Goal: Task Accomplishment & Management: Complete application form

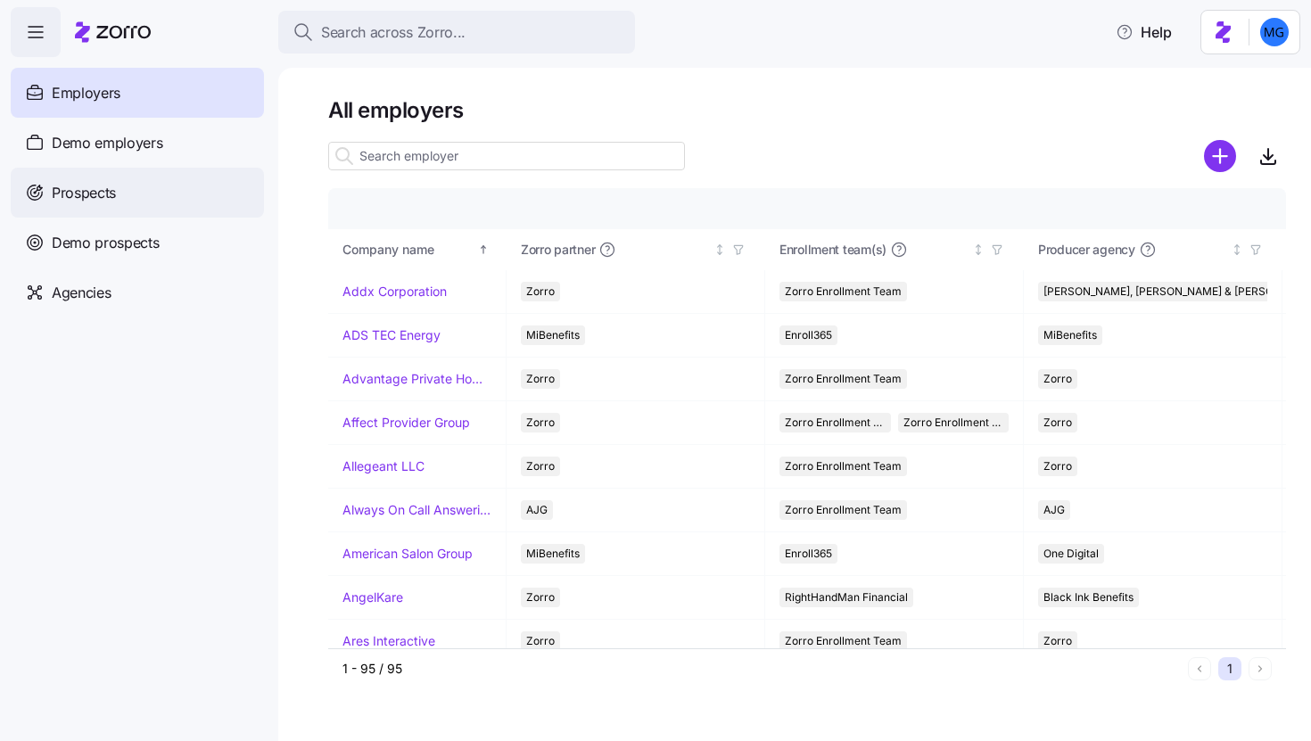
click at [97, 192] on span "Prospects" at bounding box center [84, 193] width 64 height 22
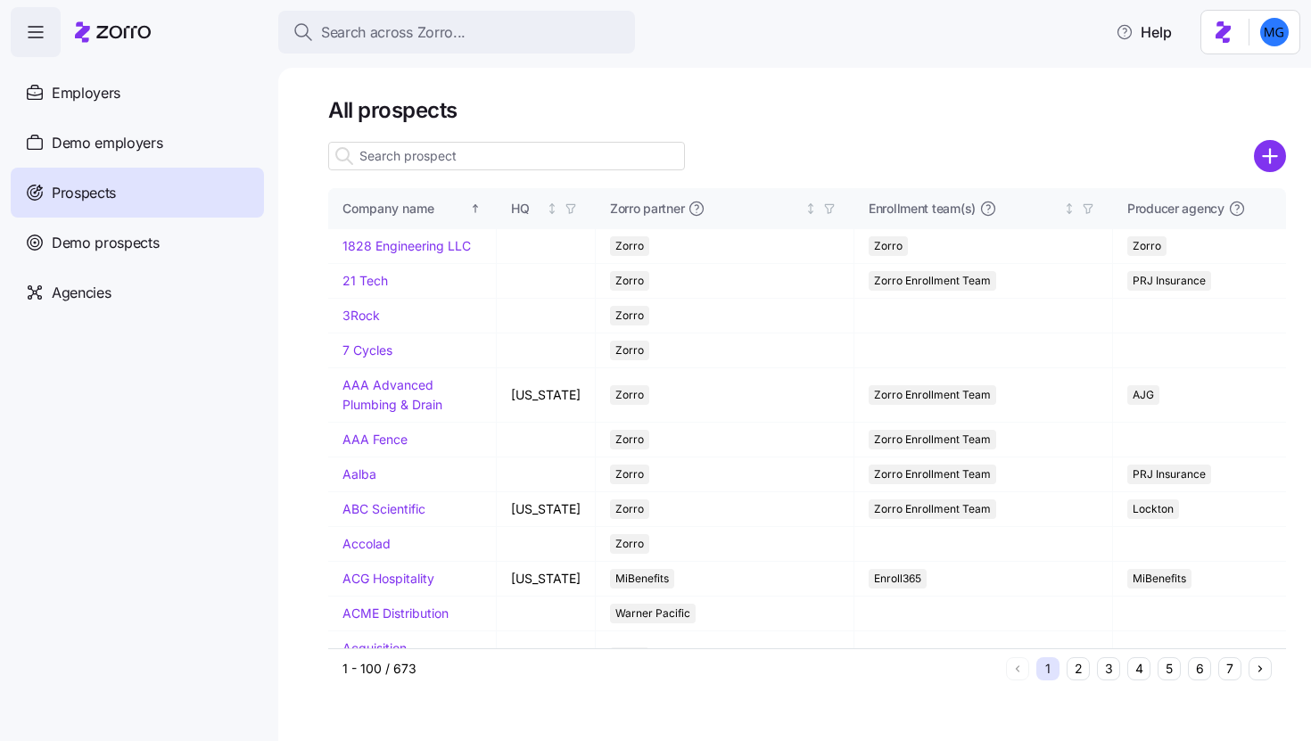
click at [476, 156] on input at bounding box center [506, 156] width 357 height 29
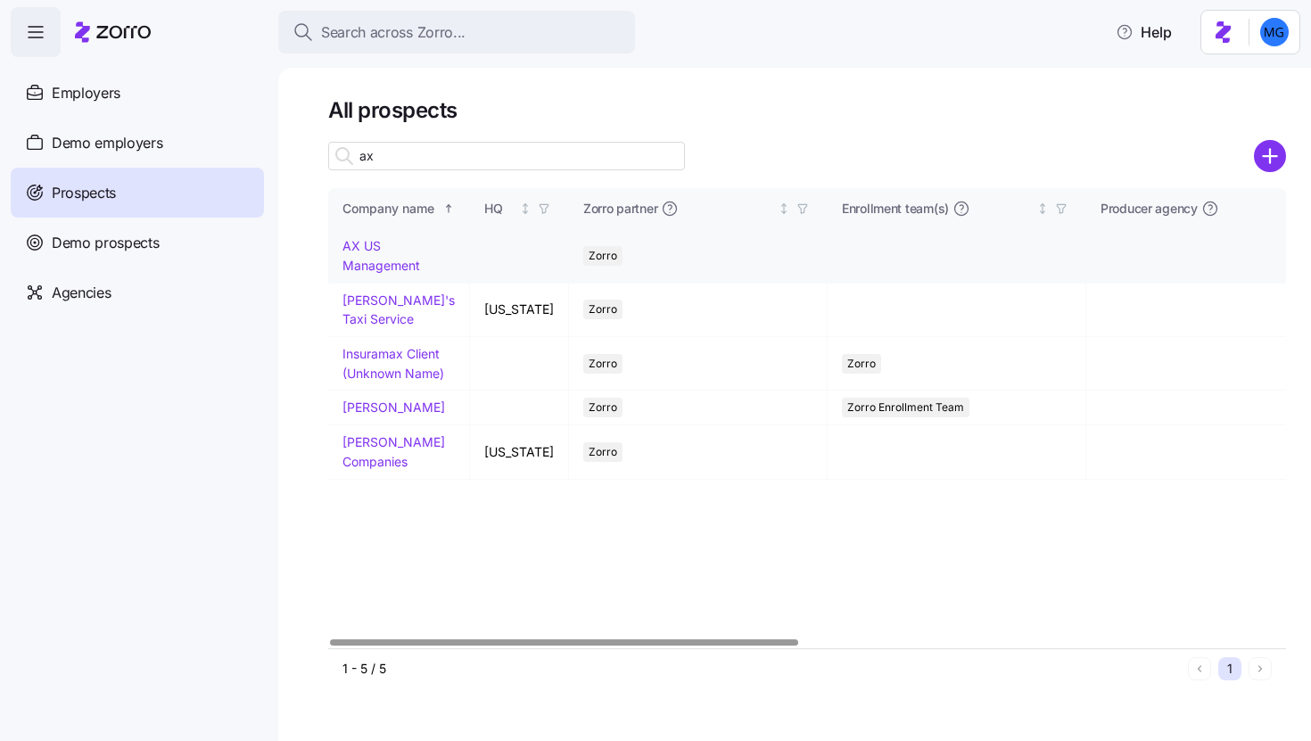
type input "ax"
click at [385, 267] on link "AX US Management" at bounding box center [382, 255] width 78 height 35
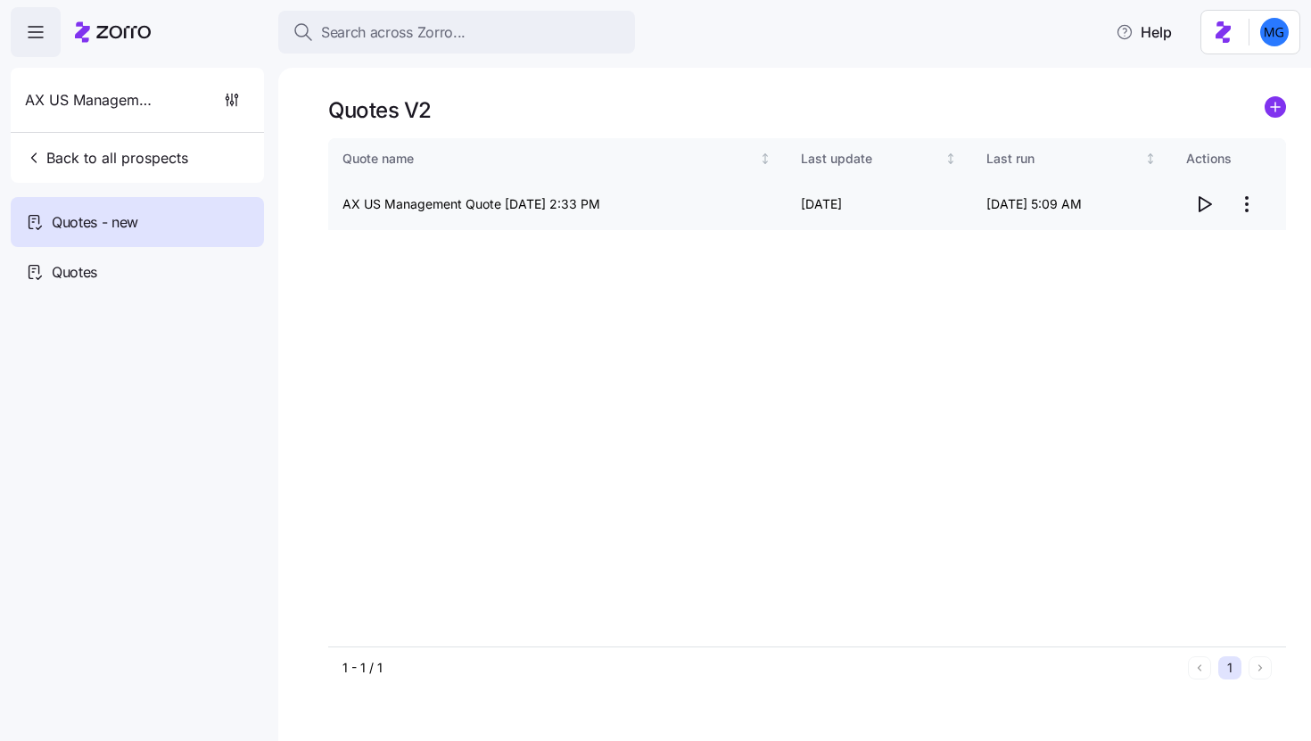
click at [1195, 205] on icon "button" at bounding box center [1204, 204] width 21 height 21
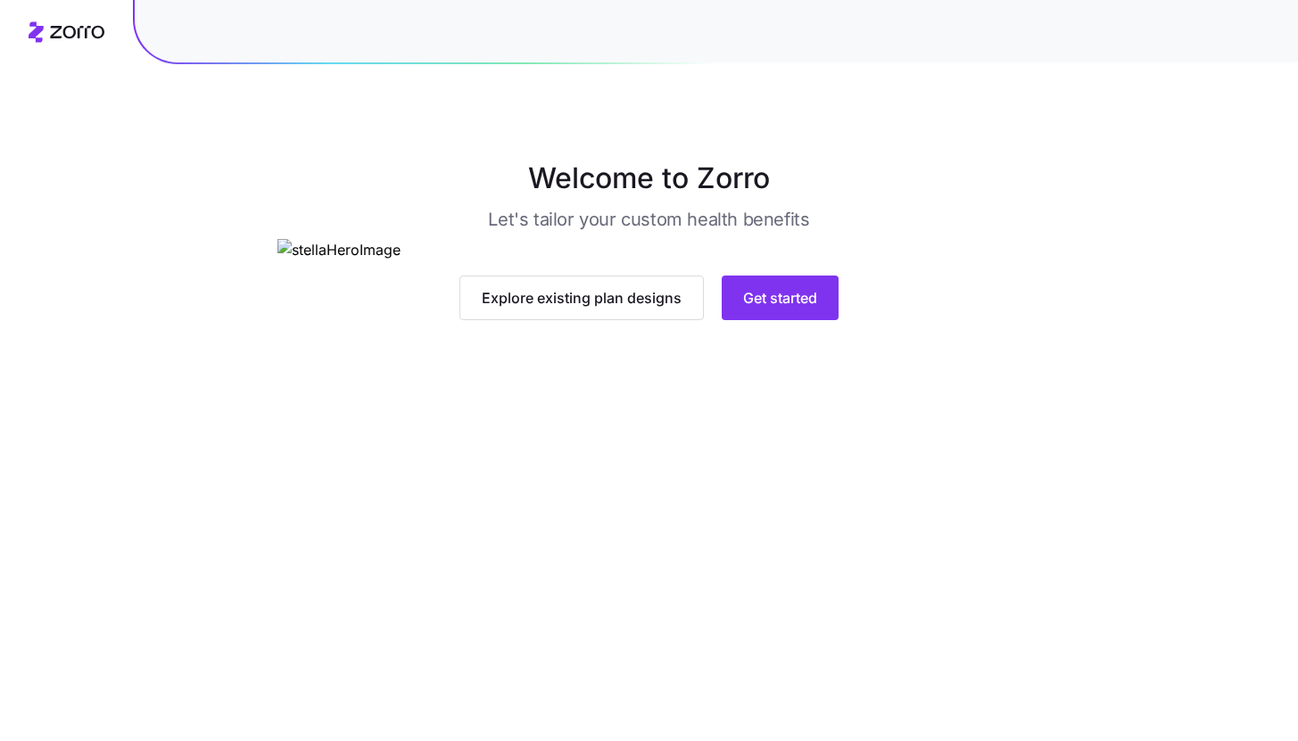
click at [809, 661] on main "Welcome to Zorro Let's tailor your custom health benefits Explore existing plan…" at bounding box center [649, 370] width 1298 height 741
click at [809, 320] on button "Get started" at bounding box center [780, 298] width 117 height 45
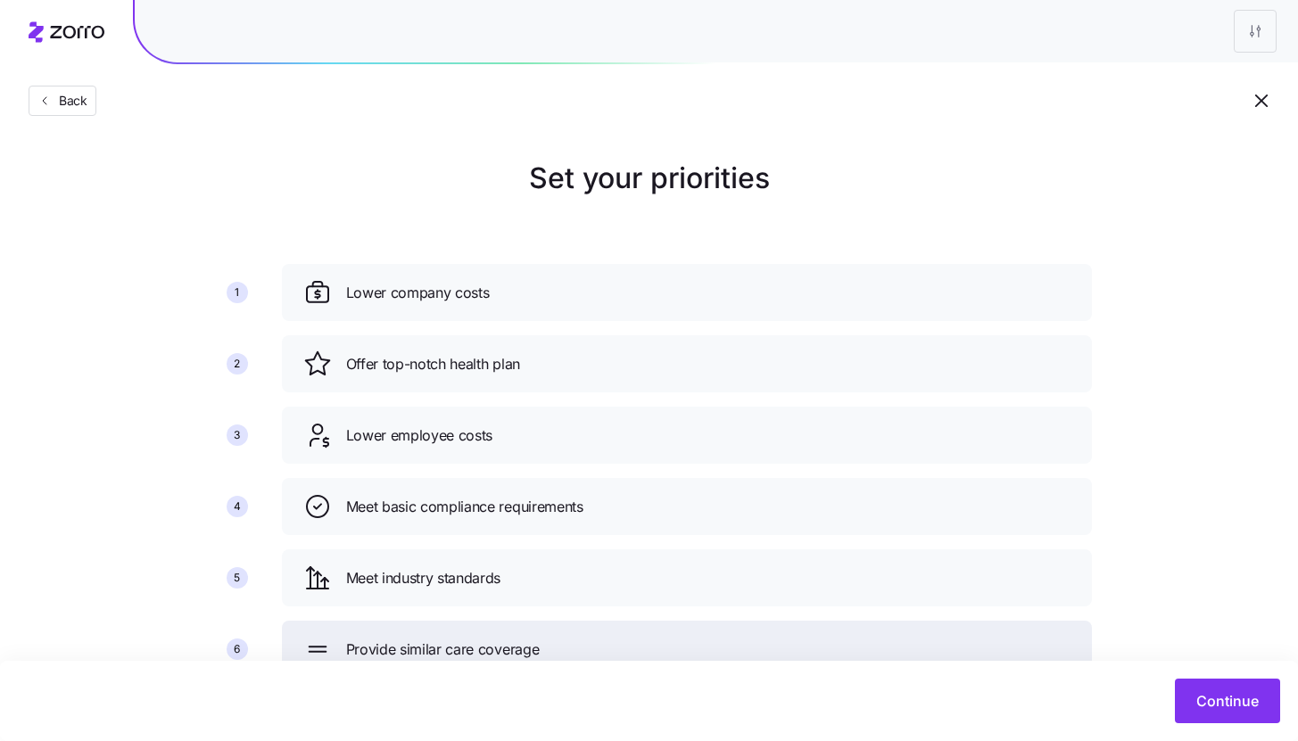
scroll to position [65, 0]
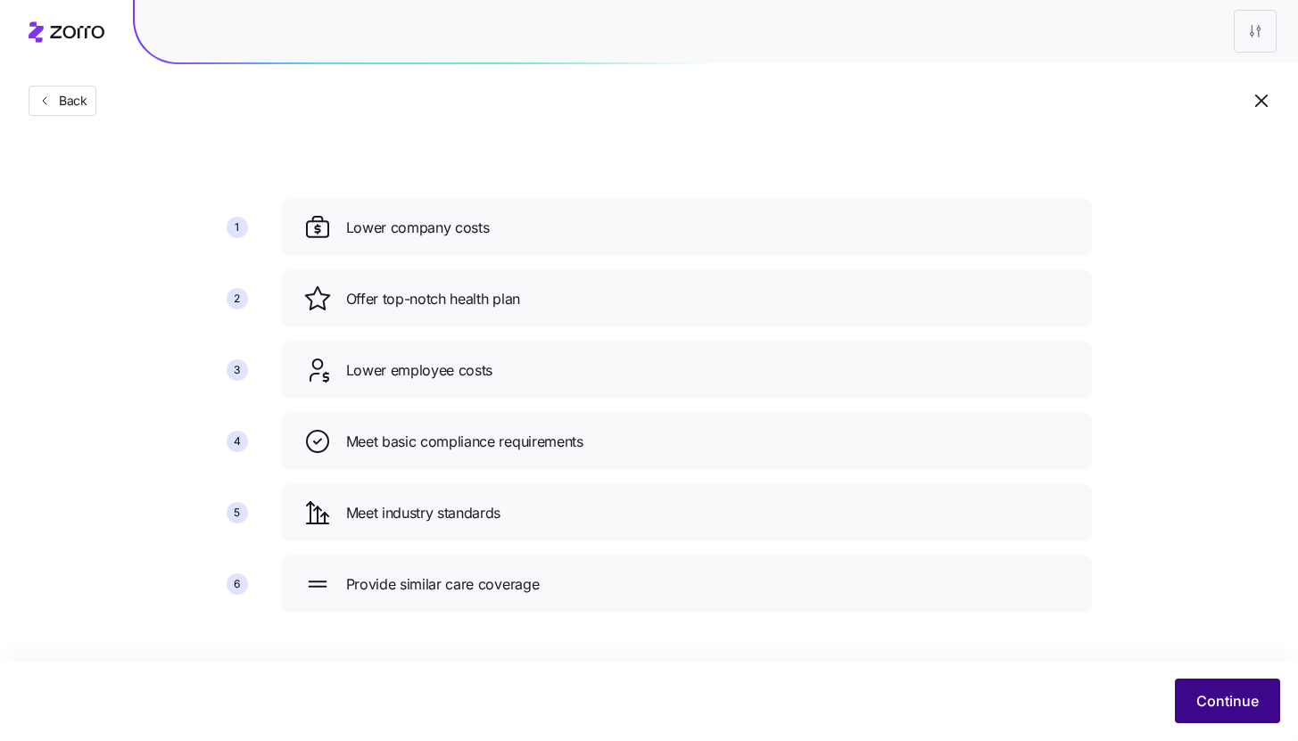
click at [1216, 701] on span "Continue" at bounding box center [1227, 701] width 62 height 21
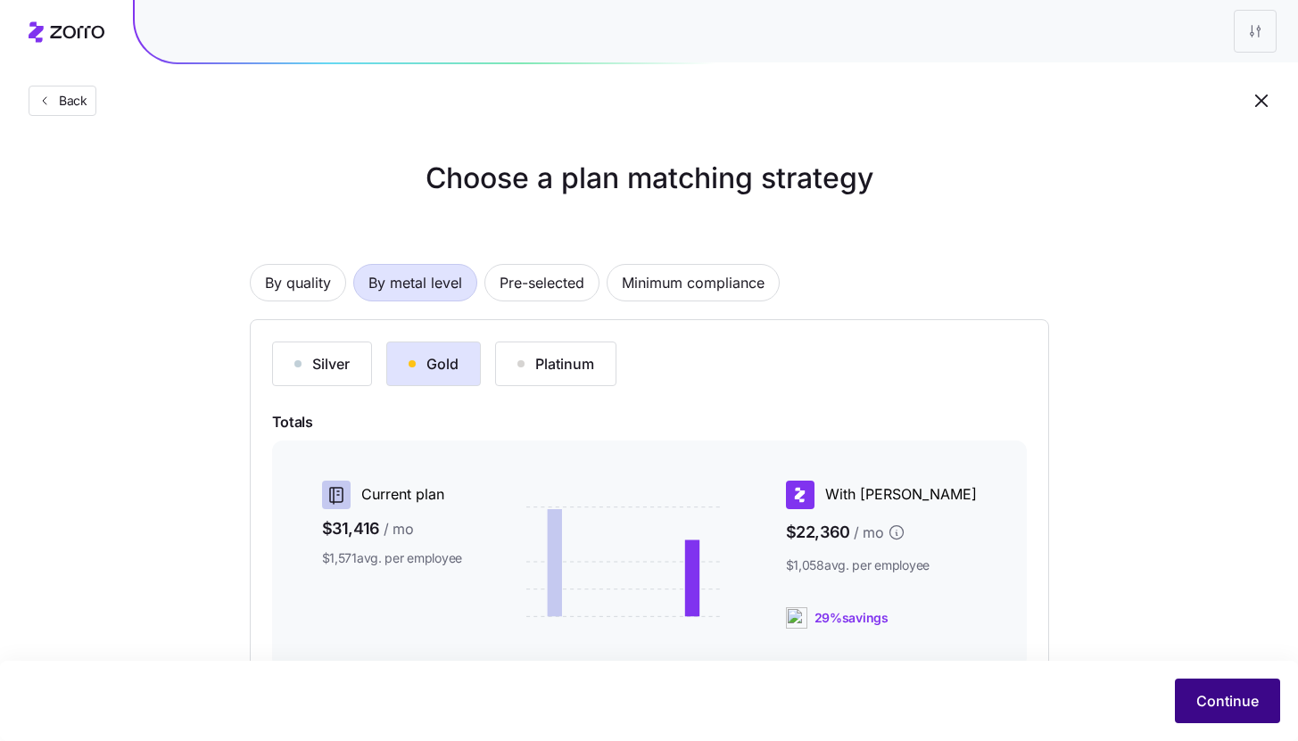
click at [1238, 699] on span "Continue" at bounding box center [1227, 701] width 62 height 21
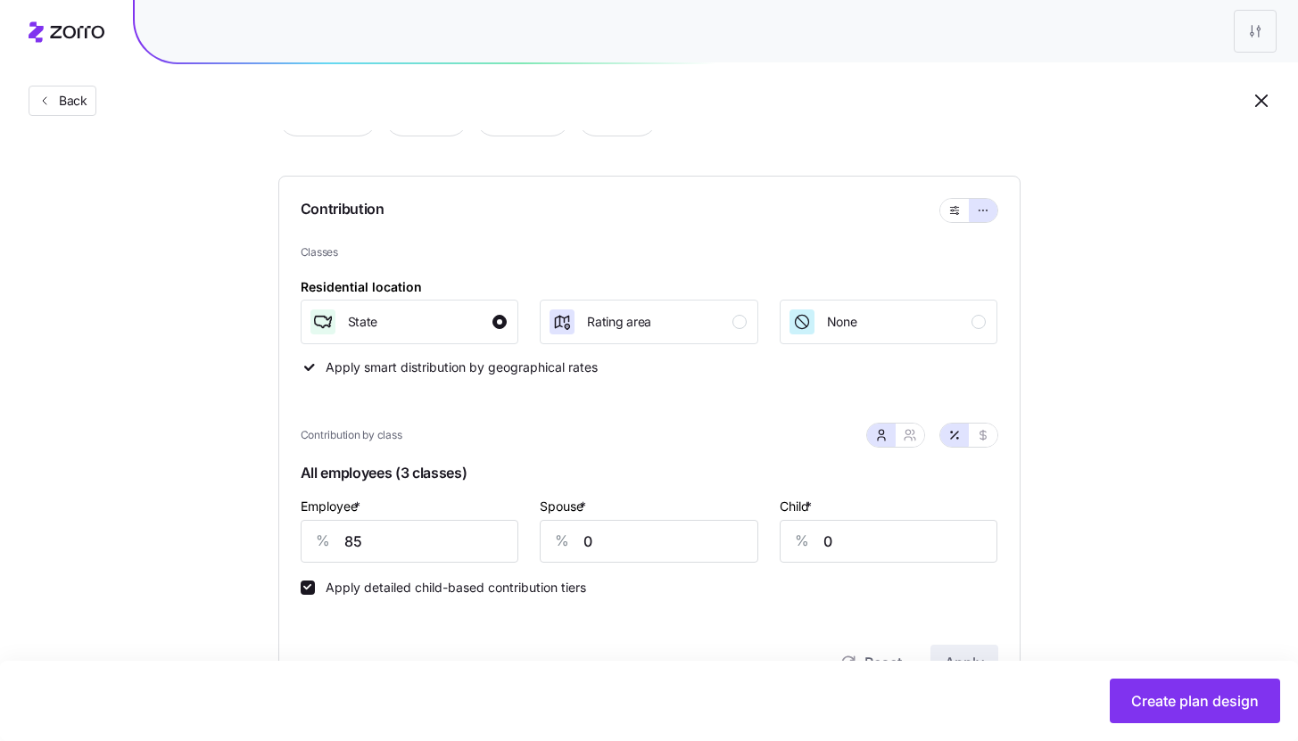
scroll to position [213, 0]
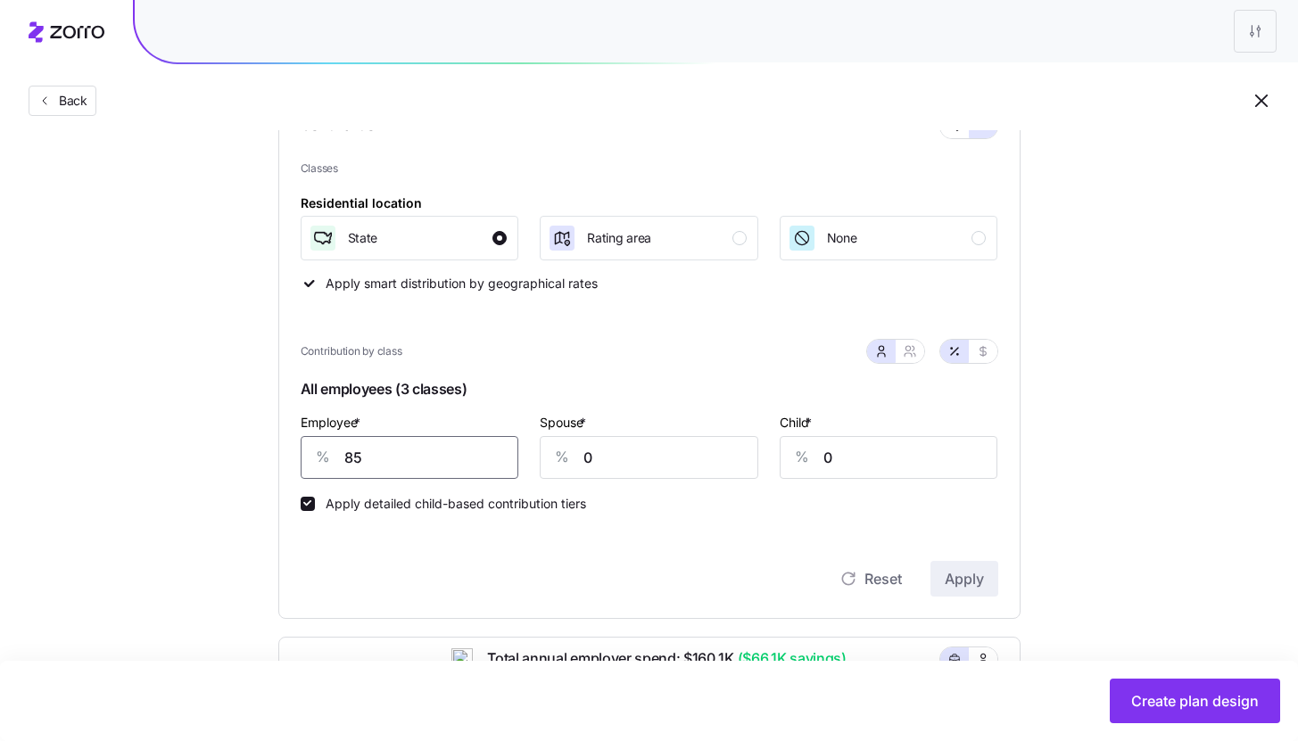
click at [401, 462] on input "85" at bounding box center [410, 457] width 219 height 43
type input "70"
click at [961, 583] on span "Apply" at bounding box center [964, 578] width 39 height 21
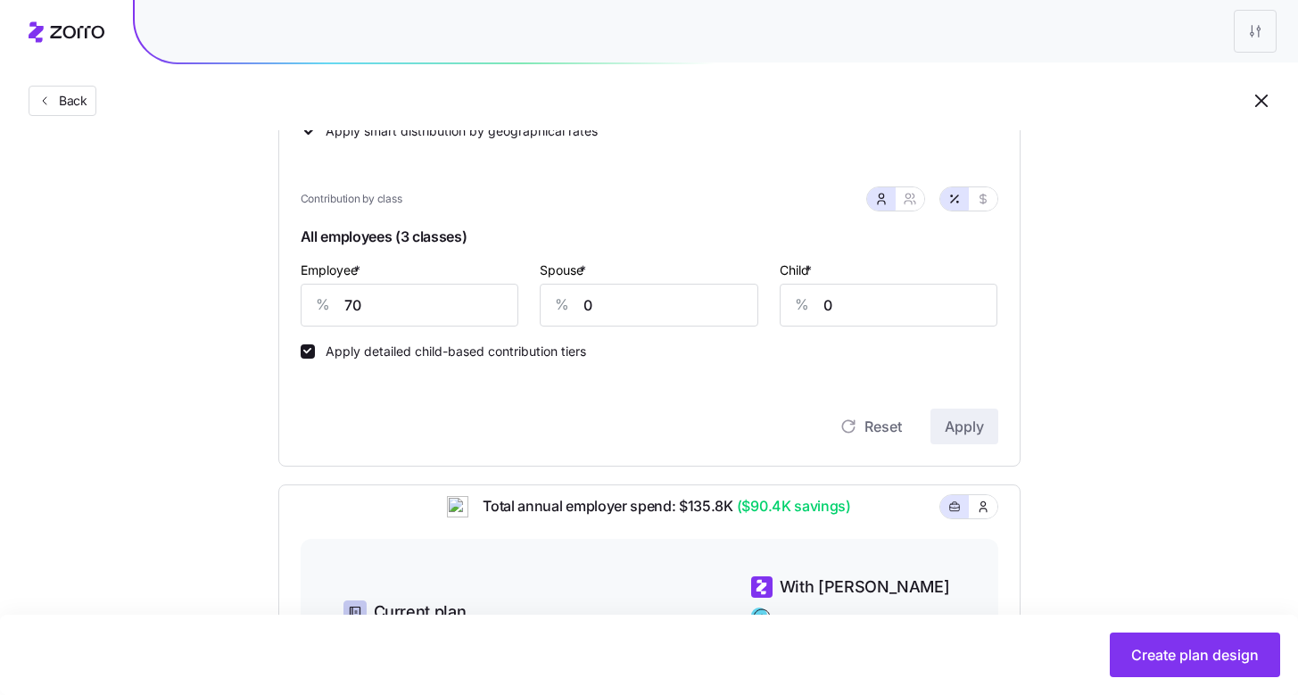
scroll to position [795, 0]
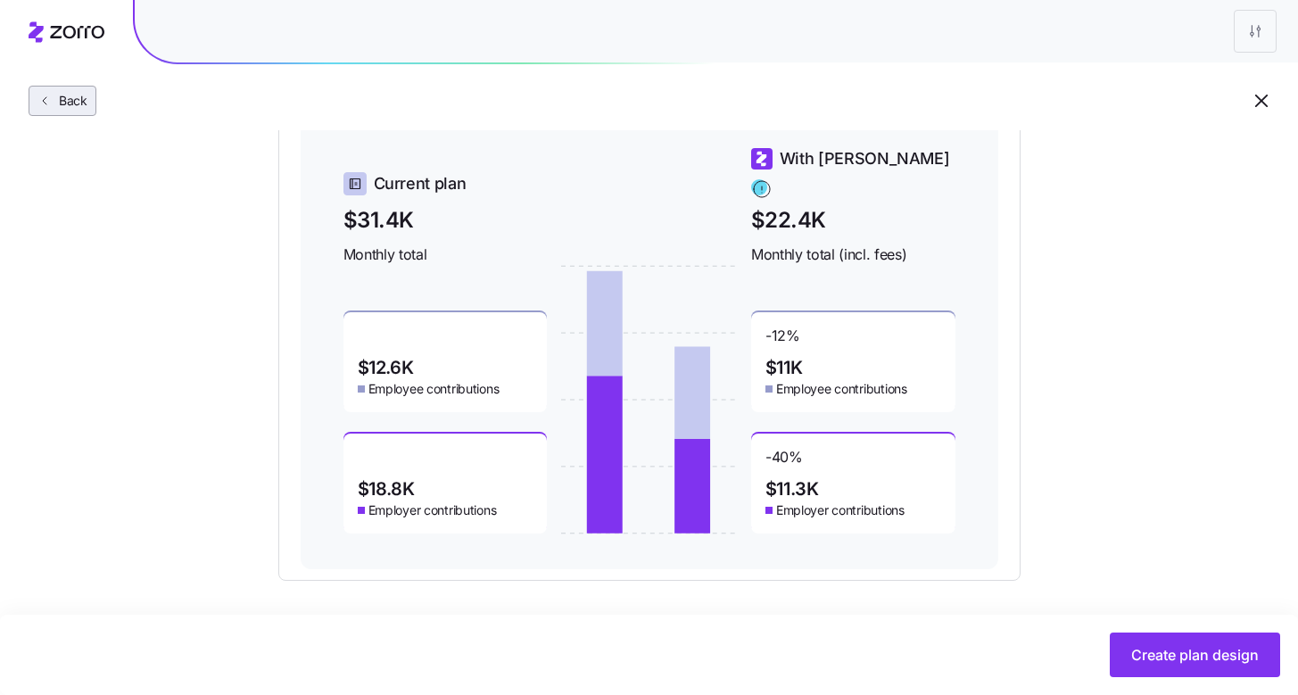
click at [83, 88] on button "Back" at bounding box center [63, 101] width 68 height 30
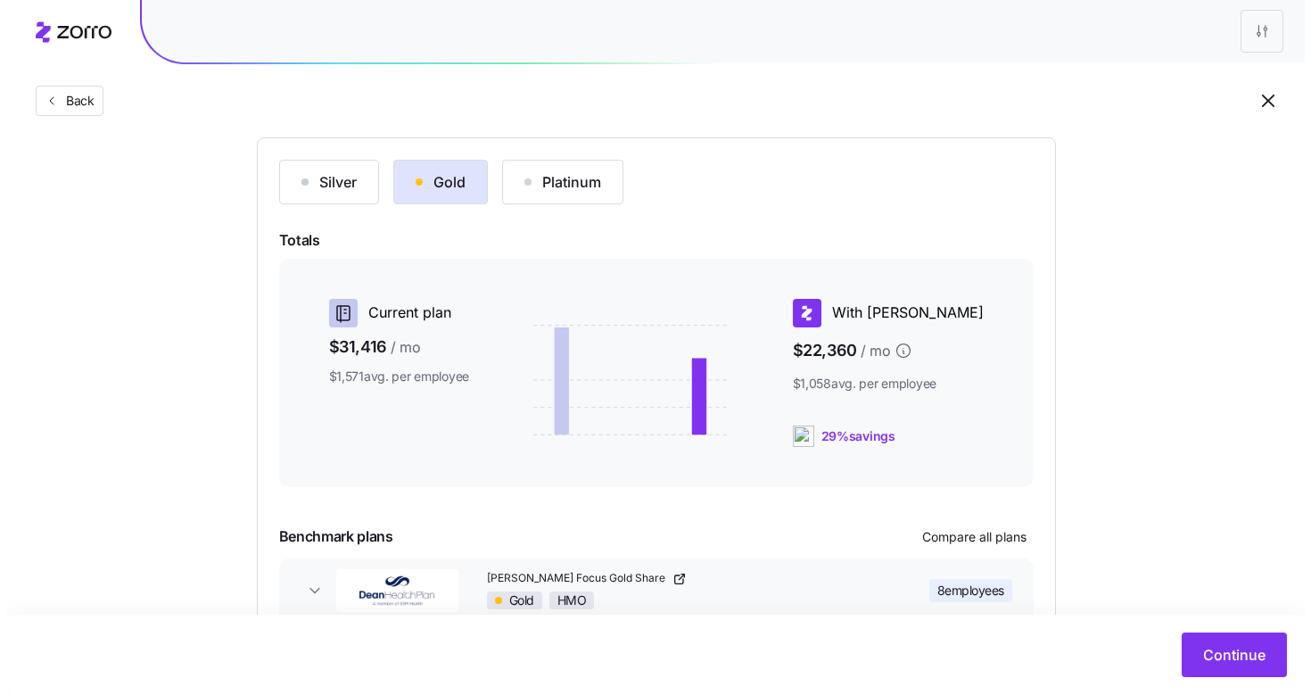
scroll to position [289, 0]
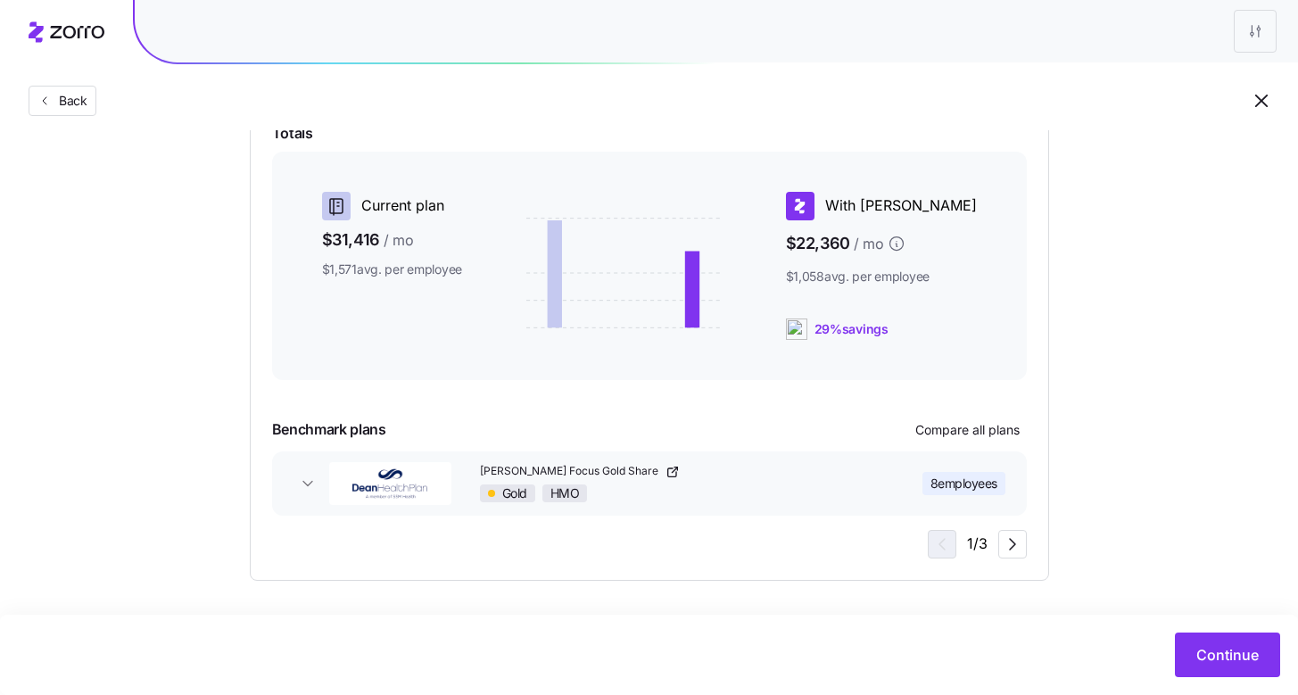
click at [988, 416] on div "Benchmark plans Compare all plans" at bounding box center [649, 430] width 755 height 29
click at [986, 418] on button "Compare all plans" at bounding box center [967, 430] width 119 height 29
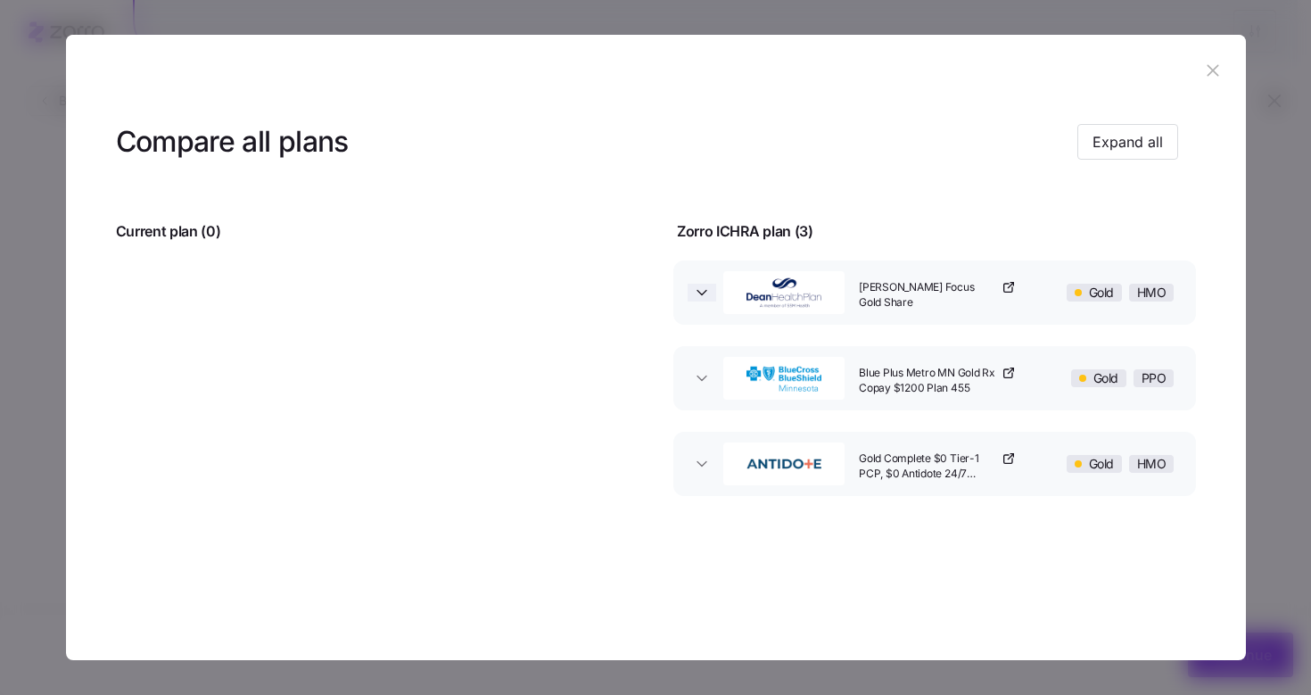
click at [701, 298] on icon "button" at bounding box center [702, 293] width 18 height 18
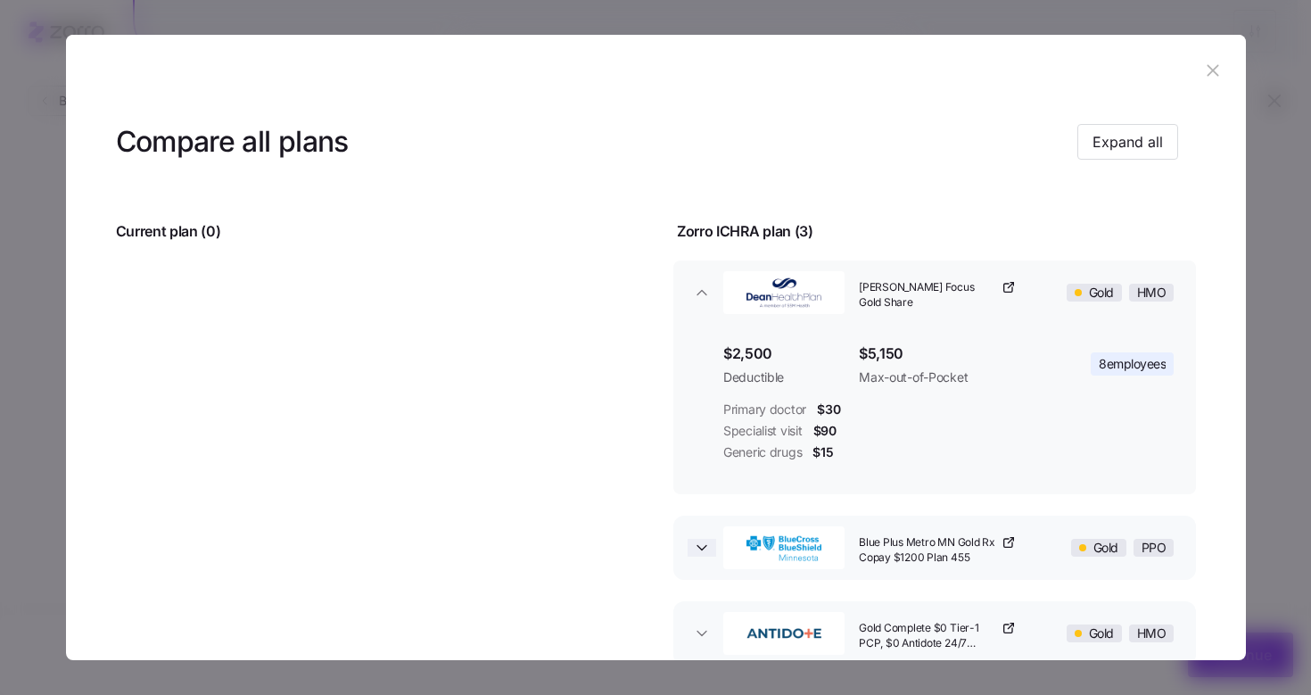
click at [703, 543] on icon "button" at bounding box center [702, 548] width 18 height 18
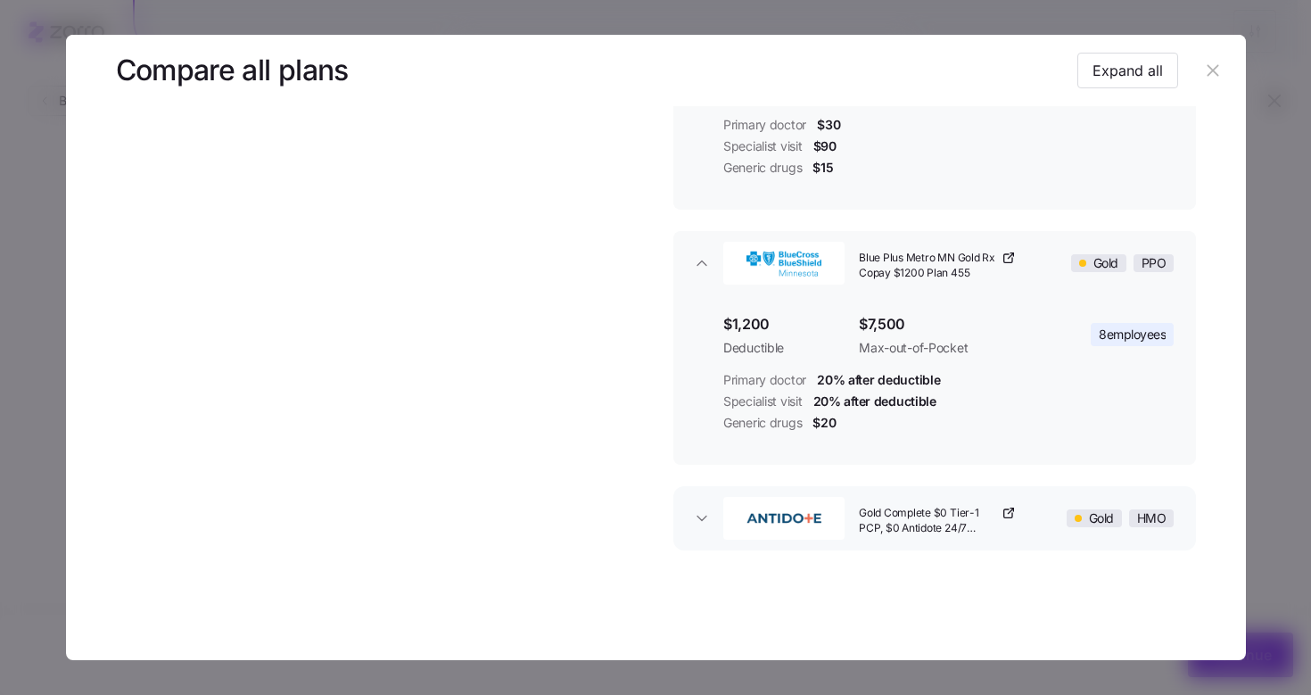
scroll to position [285, 0]
click at [692, 526] on button "Gold Complete $0 Tier-1 PCP, $0 Antidote 24/7 Virtual PCP/Urg/Chronic Care, $0 …" at bounding box center [935, 518] width 523 height 64
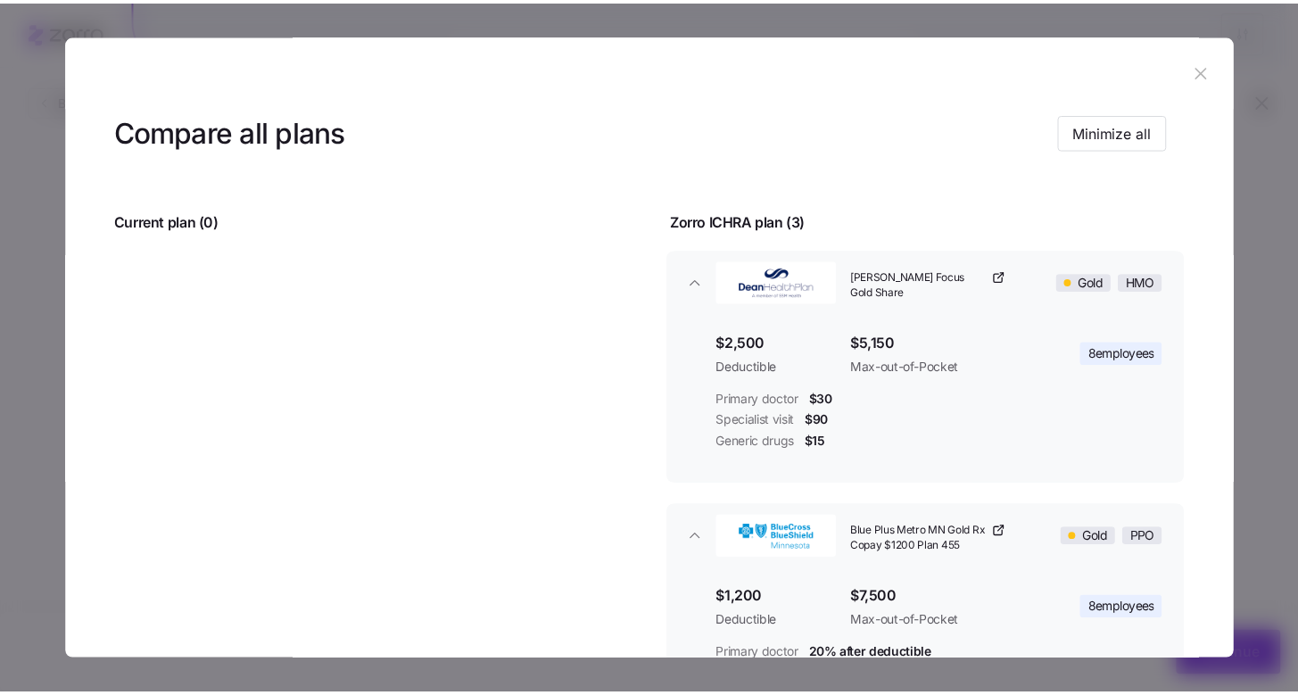
scroll to position [0, 0]
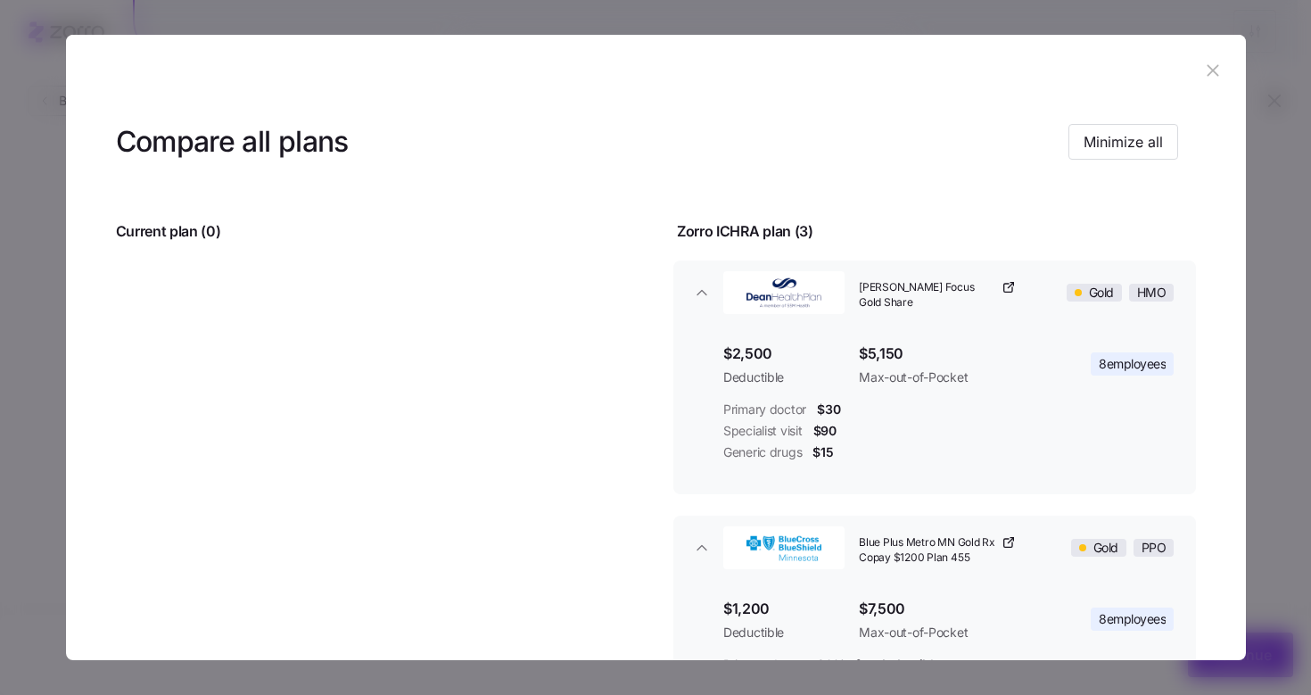
click at [1208, 70] on icon "button" at bounding box center [1213, 71] width 20 height 20
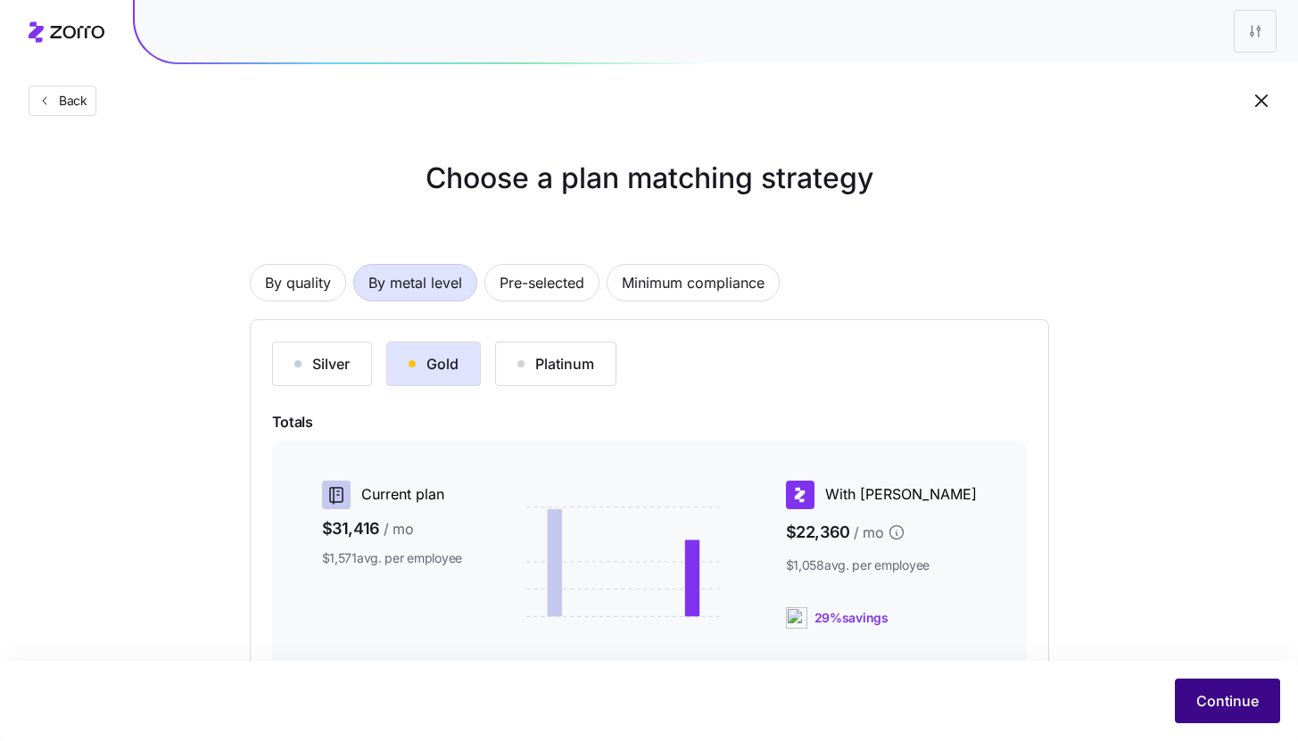
click at [1219, 703] on span "Continue" at bounding box center [1227, 701] width 62 height 21
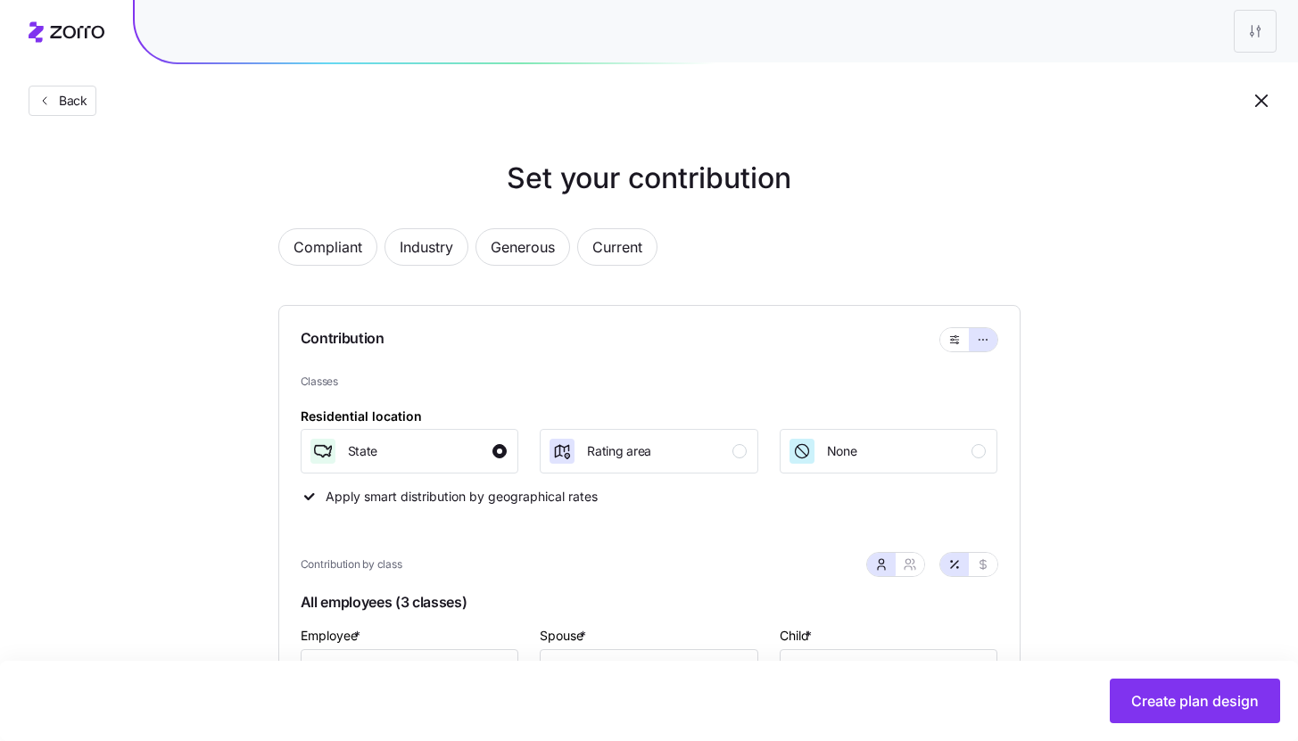
scroll to position [749, 0]
